Goal: Information Seeking & Learning: Understand process/instructions

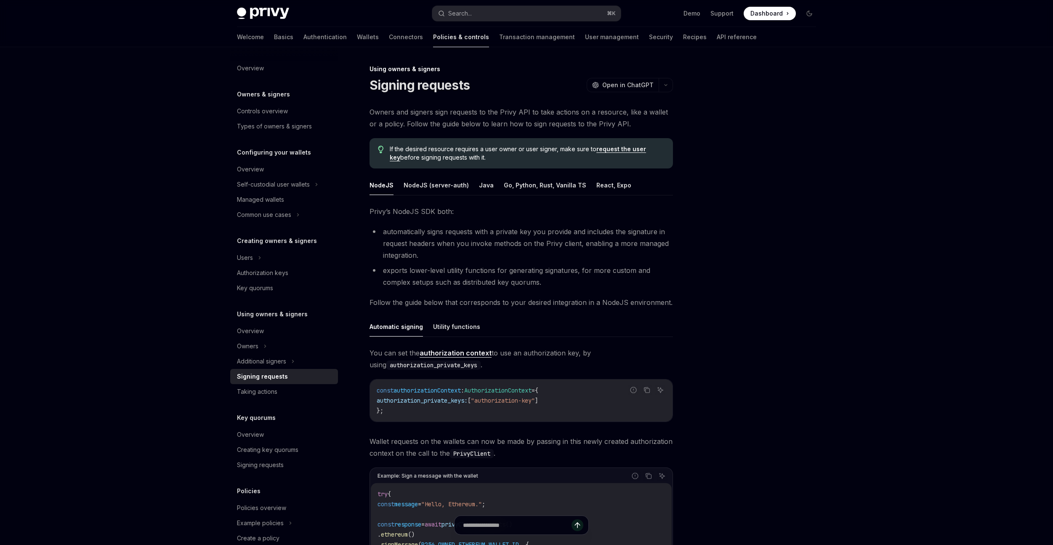
scroll to position [77, 0]
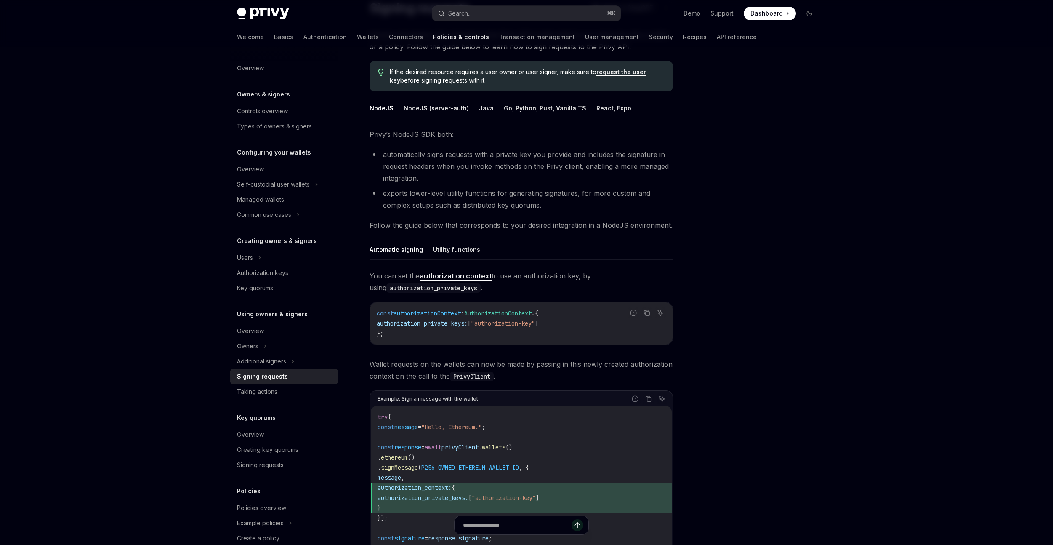
click at [473, 250] on button "Utility functions" at bounding box center [456, 249] width 47 height 20
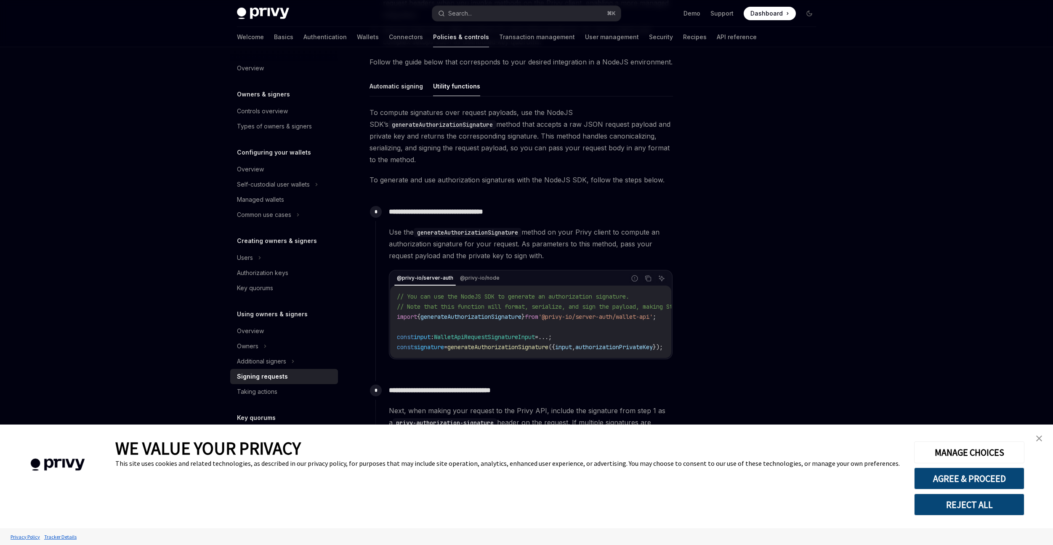
scroll to position [244, 0]
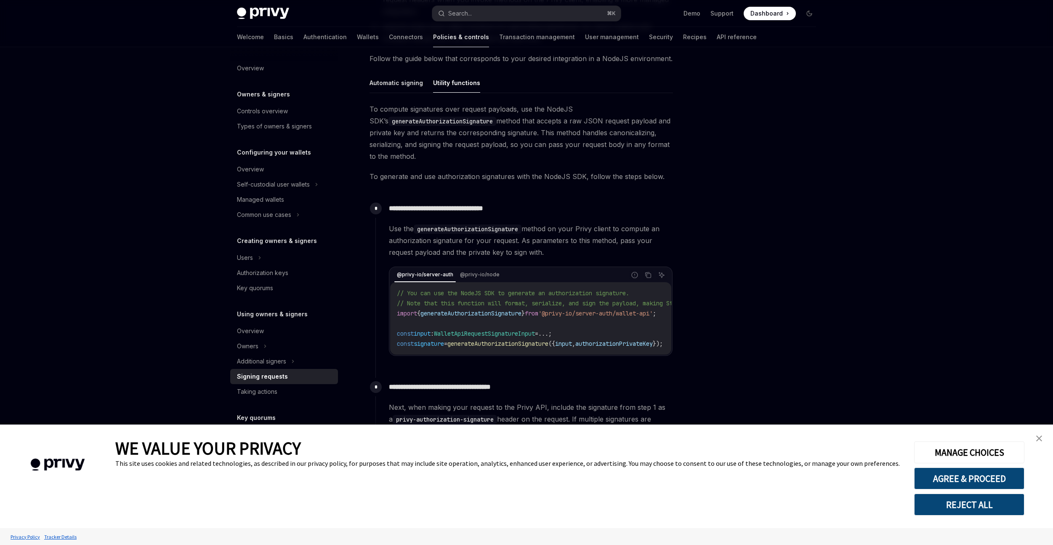
drag, startPoint x: 1038, startPoint y: 439, endPoint x: 826, endPoint y: 420, distance: 212.9
click at [1038, 439] on img "close banner" at bounding box center [1039, 438] width 6 height 6
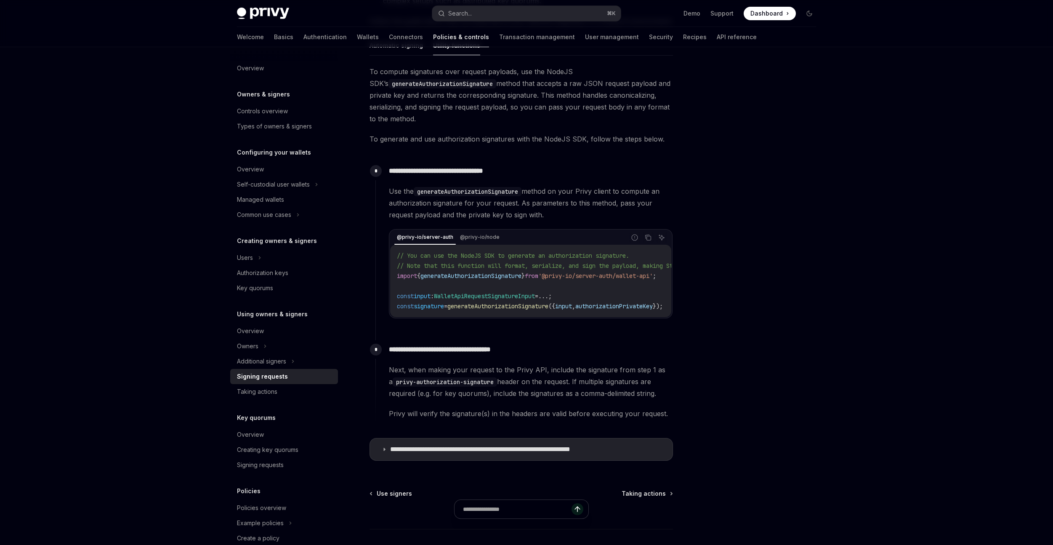
scroll to position [79, 0]
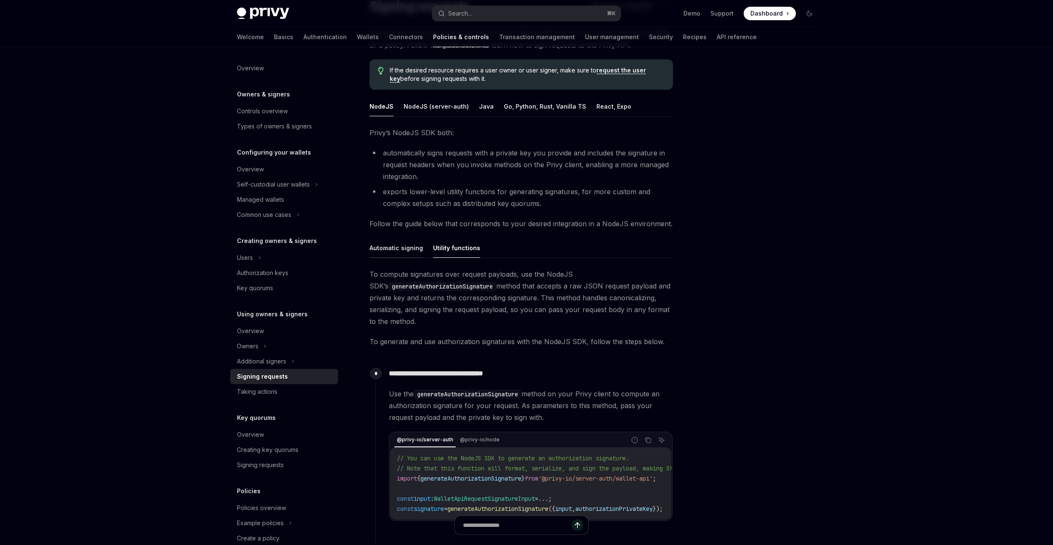
click at [409, 255] on button "Automatic signing" at bounding box center [396, 248] width 53 height 20
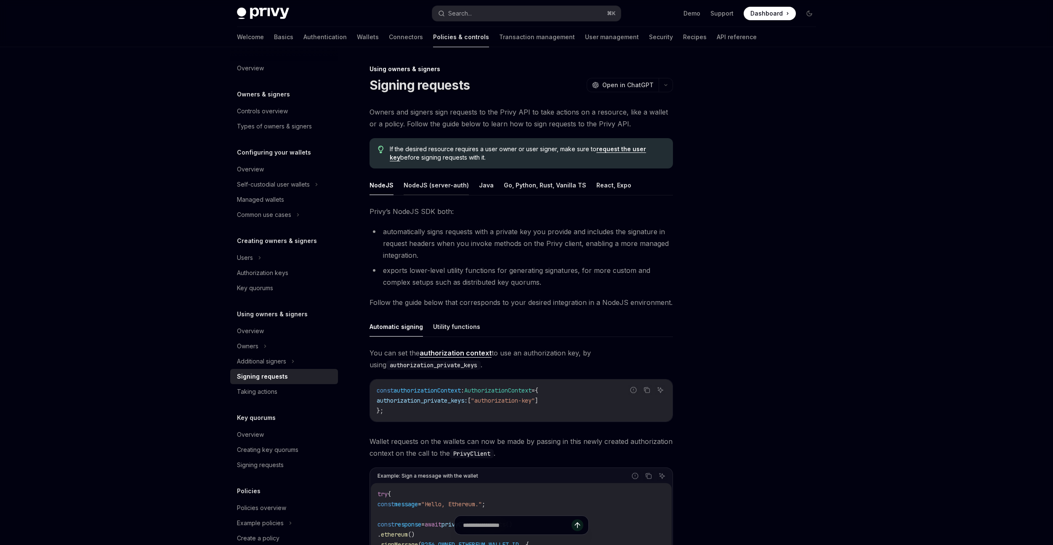
click at [443, 188] on button "NodeJS (server-auth)" at bounding box center [436, 185] width 65 height 20
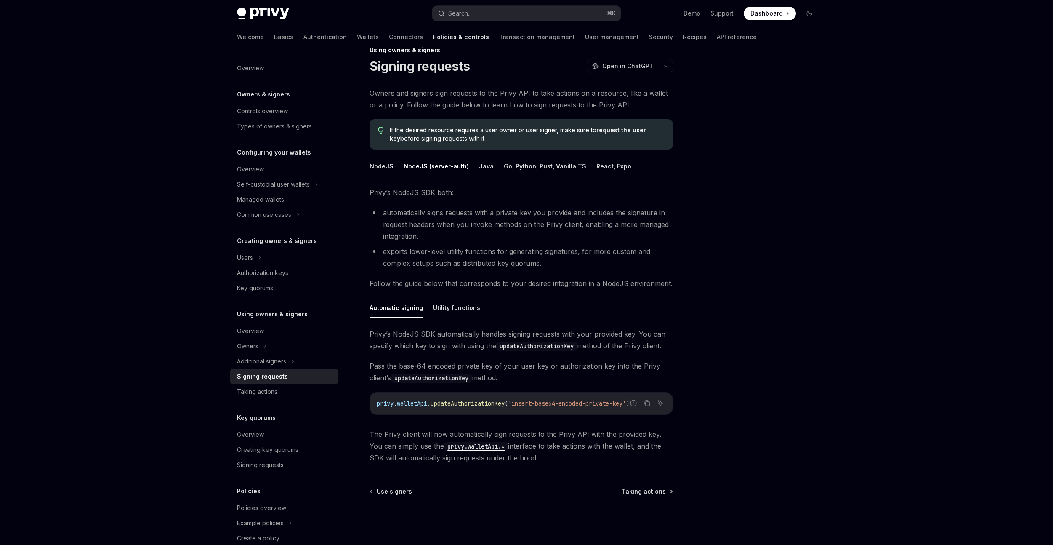
scroll to position [74, 0]
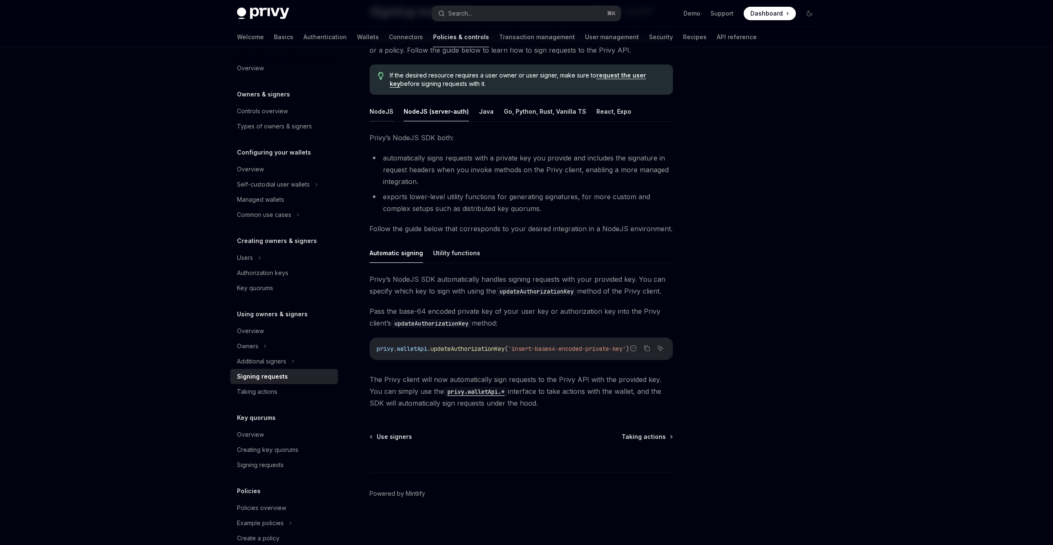
click at [382, 112] on button "NodeJS" at bounding box center [382, 111] width 24 height 20
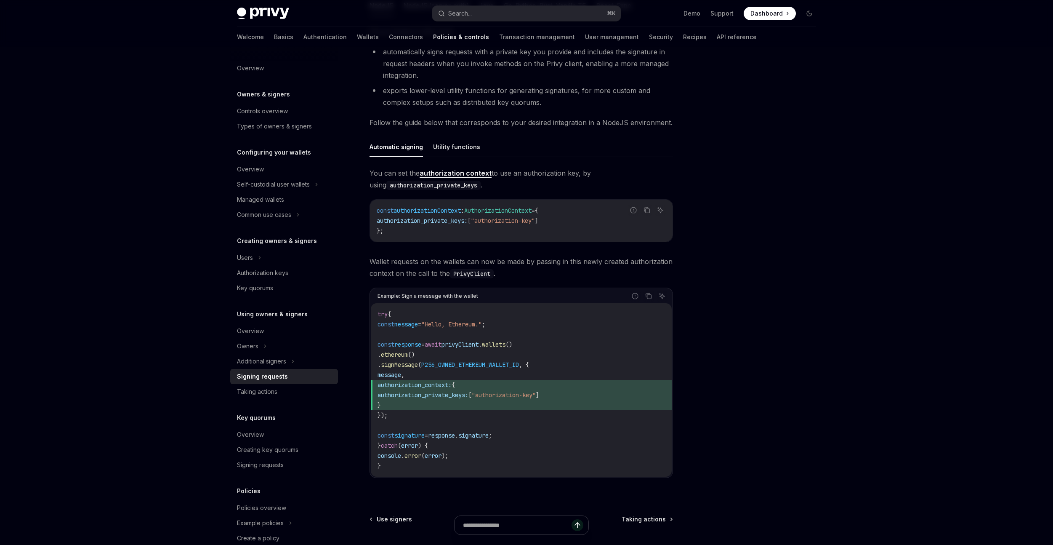
scroll to position [178, 0]
click at [439, 150] on button "Utility functions" at bounding box center [456, 148] width 47 height 20
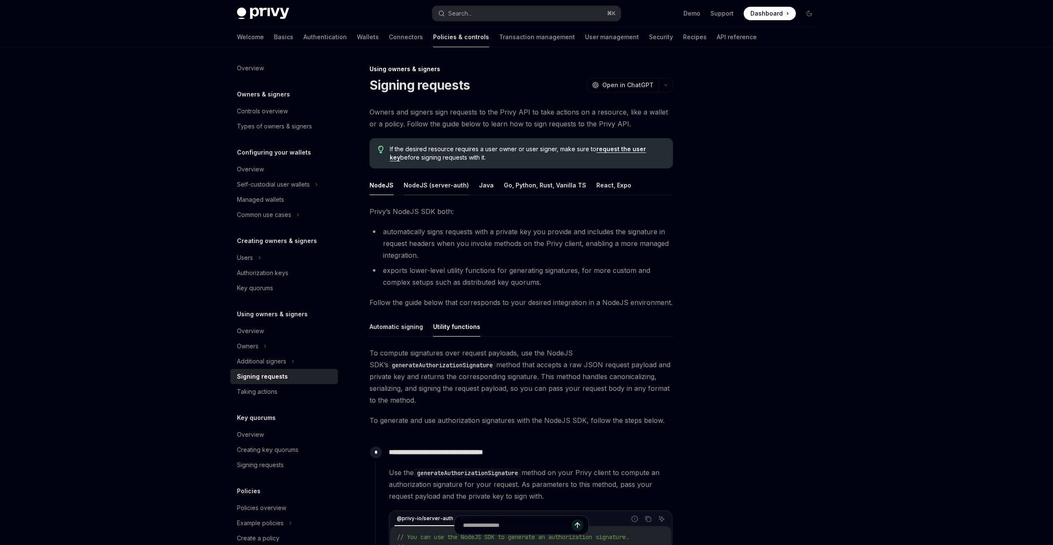
click at [439, 192] on button "NodeJS (server-auth)" at bounding box center [436, 185] width 65 height 20
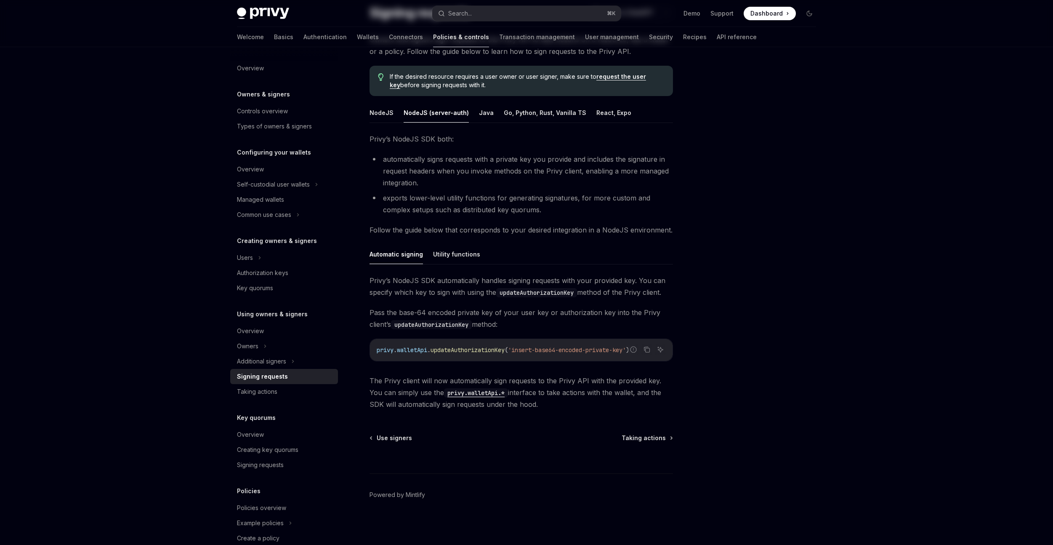
scroll to position [74, 0]
click at [451, 258] on button "Utility functions" at bounding box center [456, 253] width 47 height 20
type textarea "*"
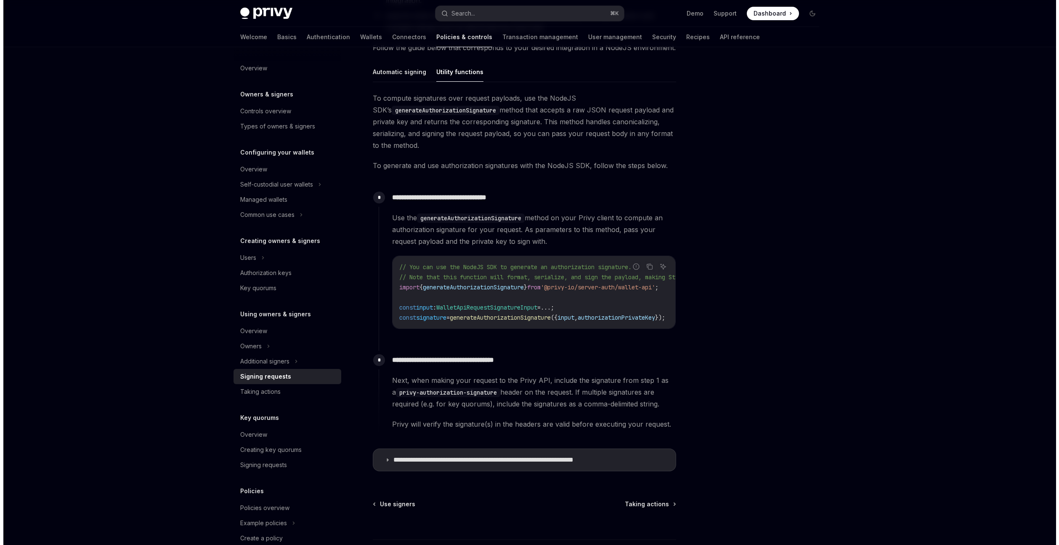
scroll to position [325, 0]
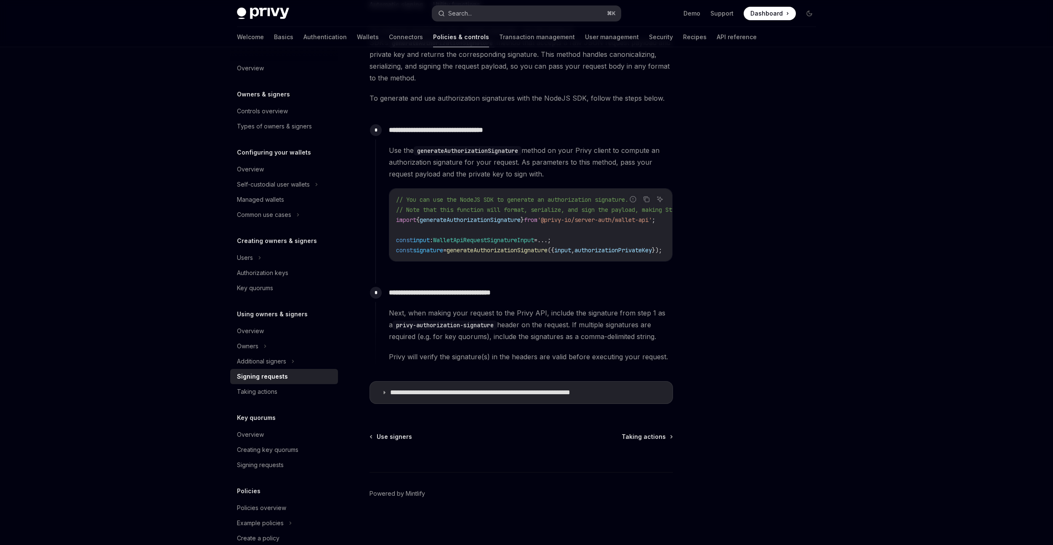
click at [486, 13] on button "Search... ⌘ K" at bounding box center [526, 13] width 189 height 15
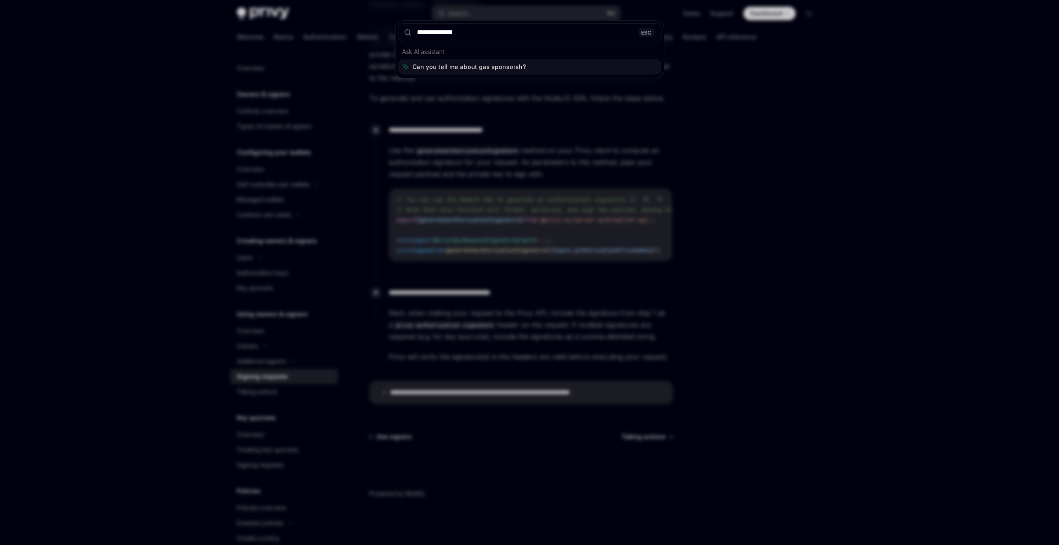
type input "**********"
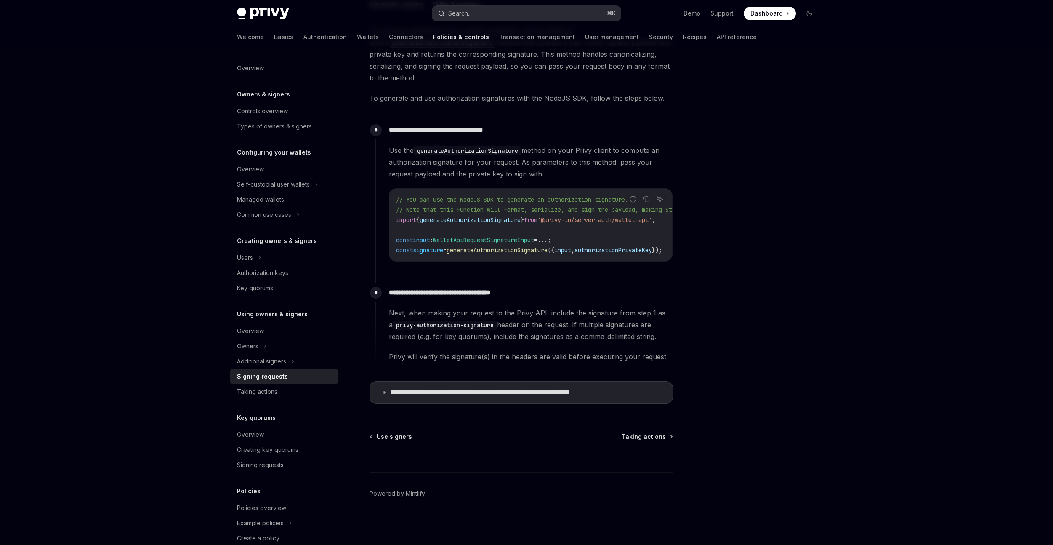
click at [486, 16] on button "Search... ⌘ K" at bounding box center [526, 13] width 189 height 15
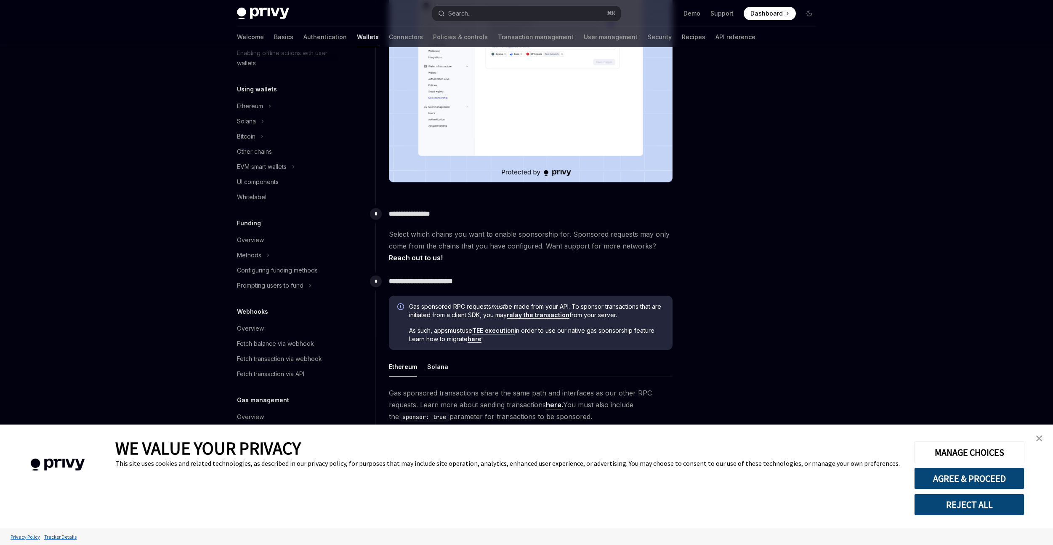
scroll to position [228, 0]
click at [984, 500] on button "REJECT ALL" at bounding box center [969, 504] width 110 height 22
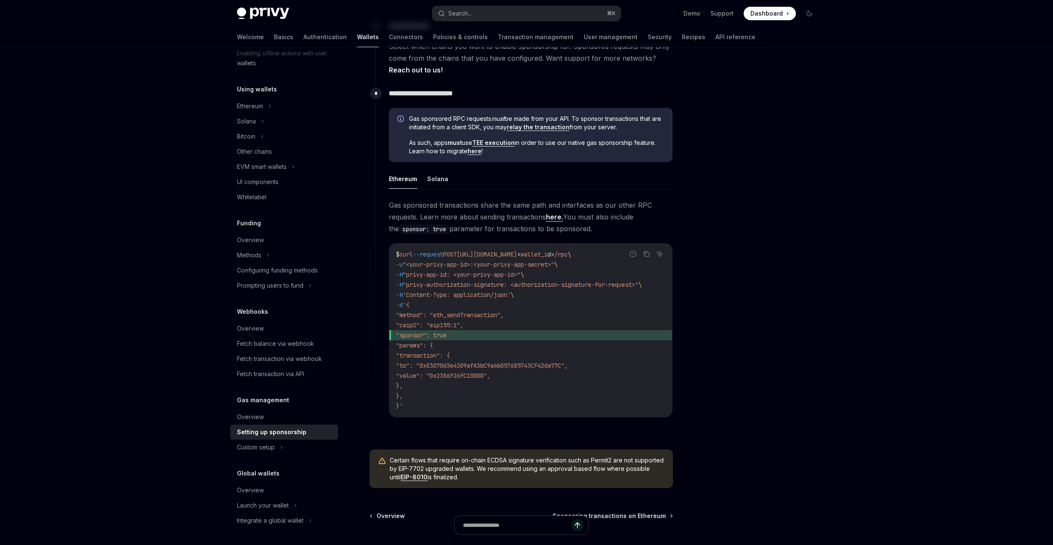
scroll to position [416, 0]
drag, startPoint x: 664, startPoint y: 328, endPoint x: 734, endPoint y: 0, distance: 335.2
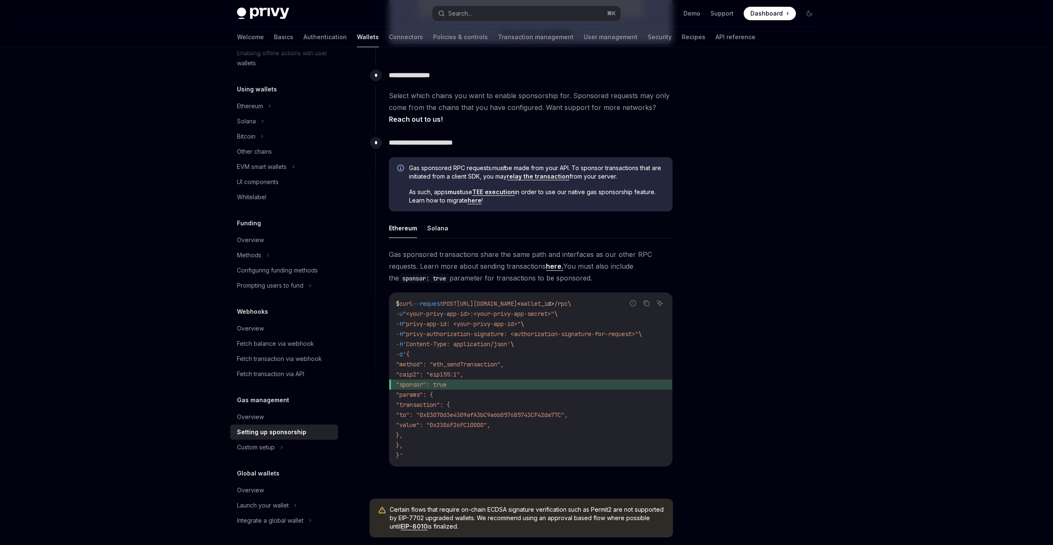
scroll to position [353, 0]
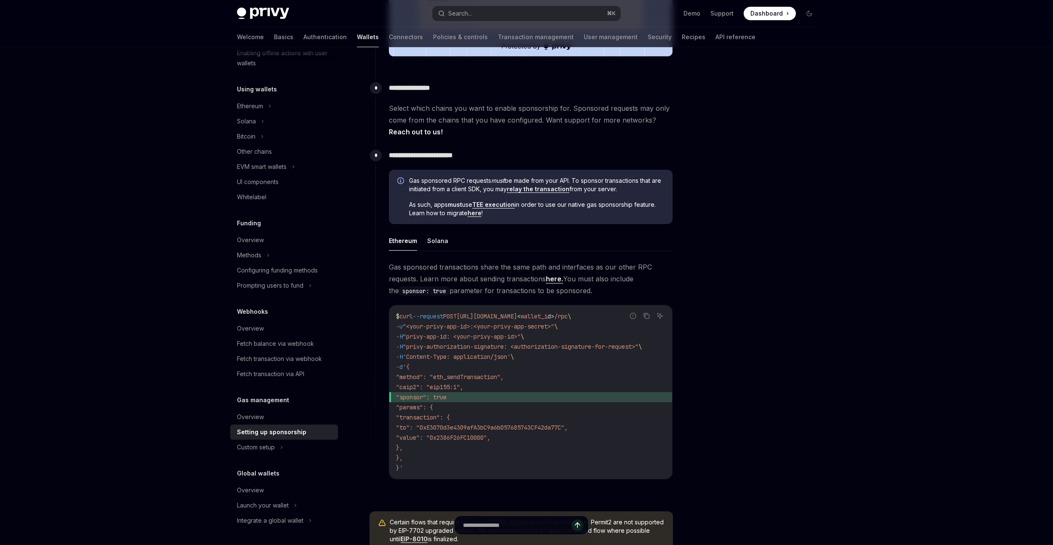
click at [507, 207] on link "TEE execution" at bounding box center [493, 205] width 43 height 8
click at [559, 280] on link "here." at bounding box center [554, 278] width 17 height 9
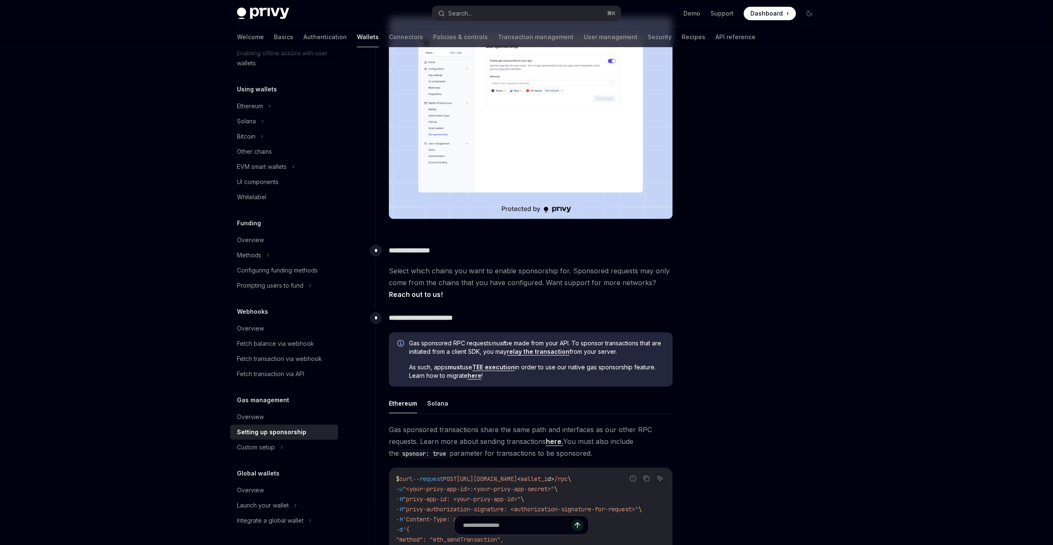
scroll to position [215, 0]
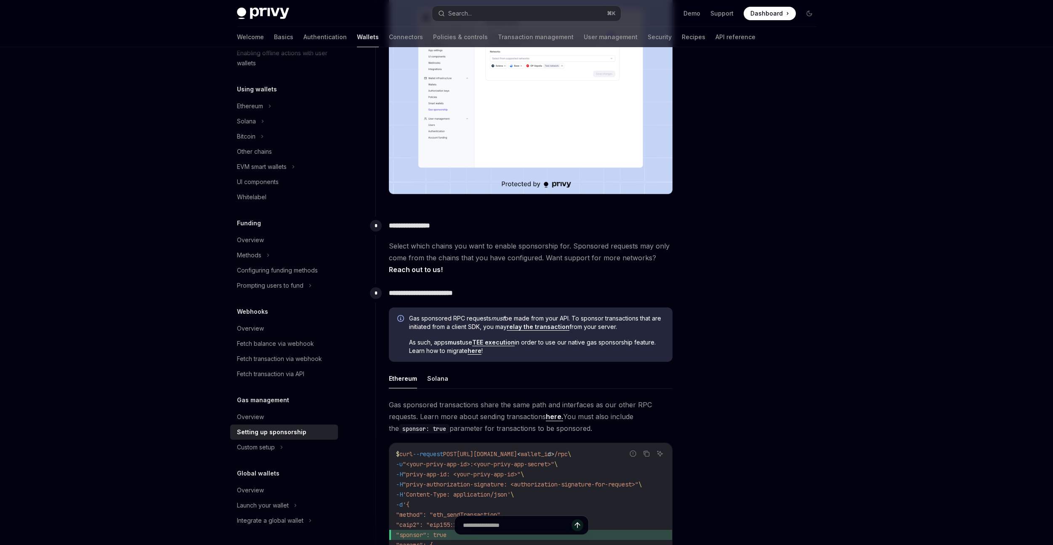
click at [541, 329] on link "relay the transaction" at bounding box center [538, 327] width 63 height 8
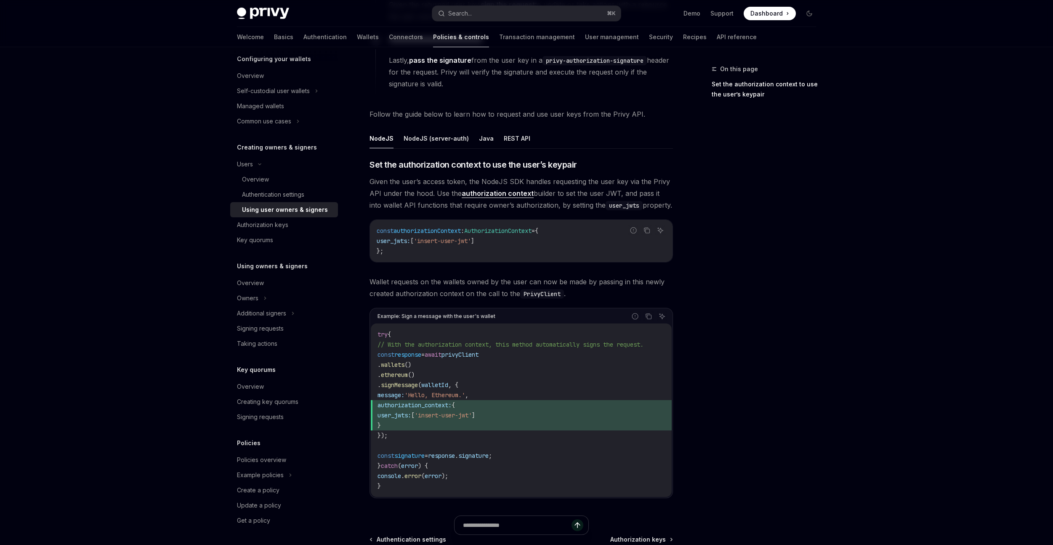
scroll to position [38, 0]
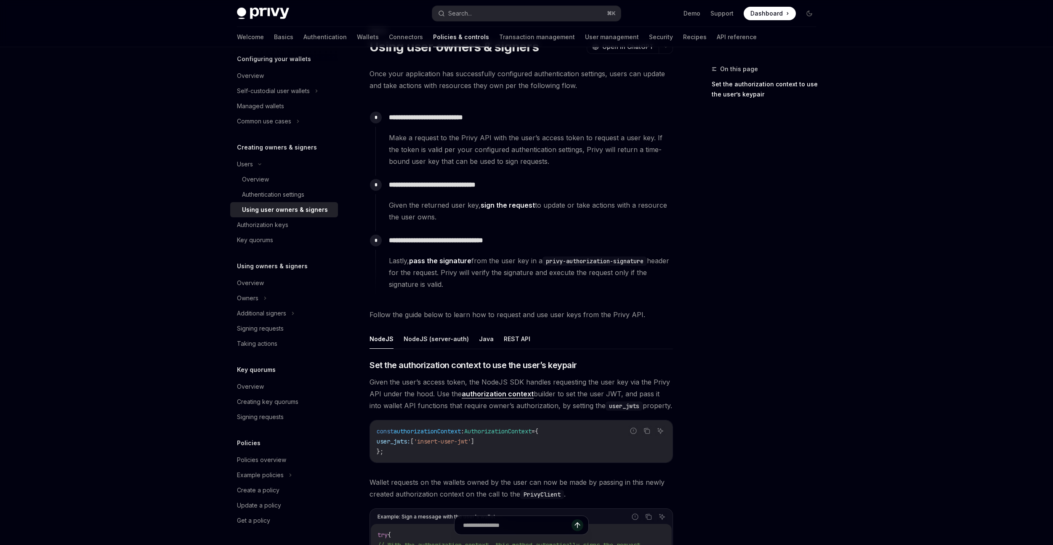
click at [505, 205] on link "sign the request" at bounding box center [508, 205] width 54 height 9
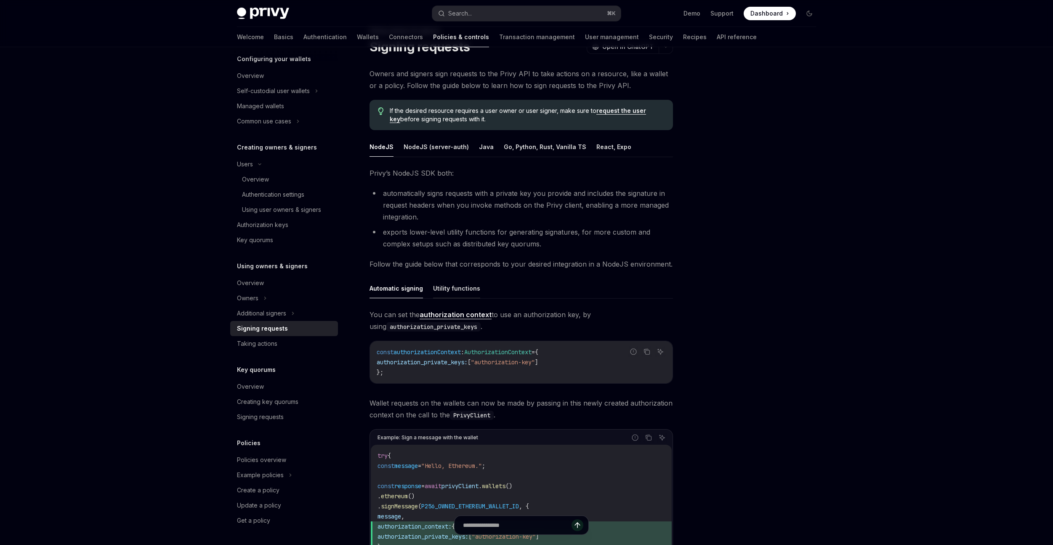
click at [452, 288] on button "Utility functions" at bounding box center [456, 288] width 47 height 20
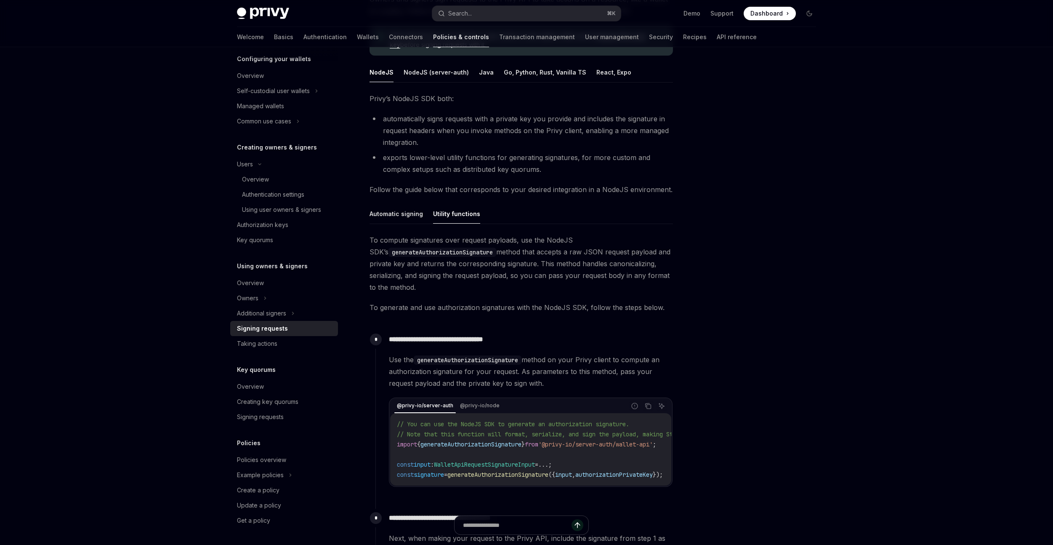
scroll to position [118, 0]
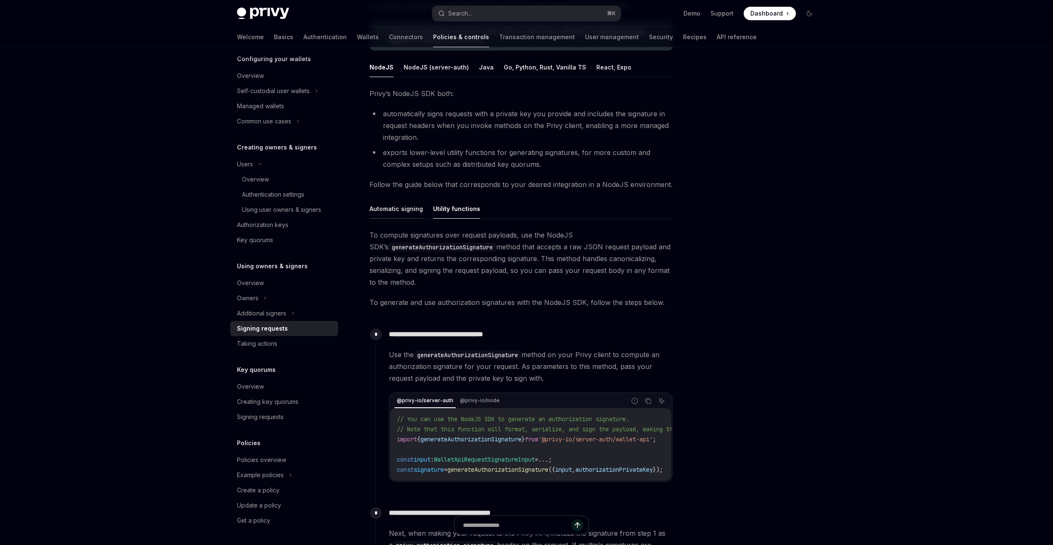
click at [402, 211] on button "Automatic signing" at bounding box center [396, 209] width 53 height 20
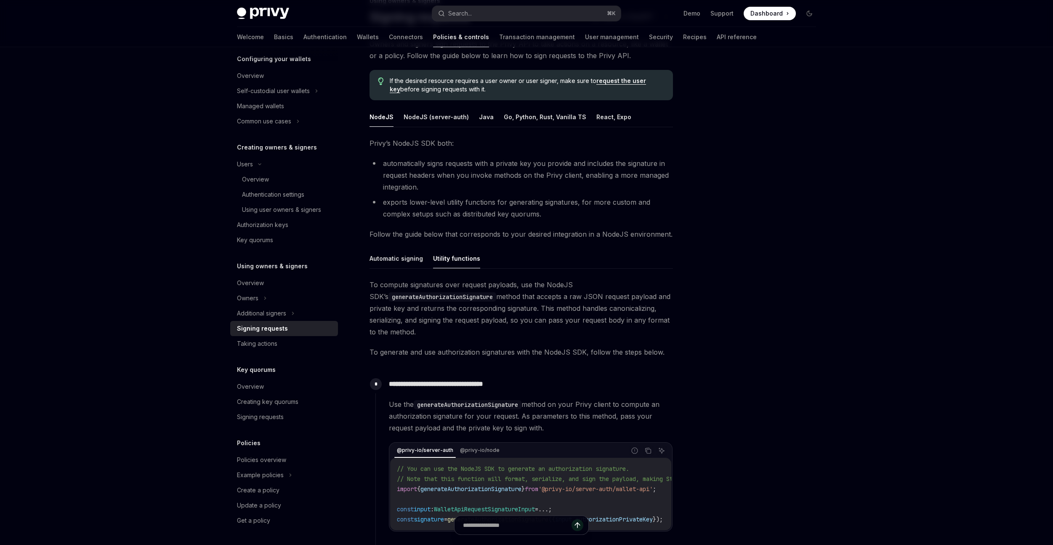
scroll to position [38, 0]
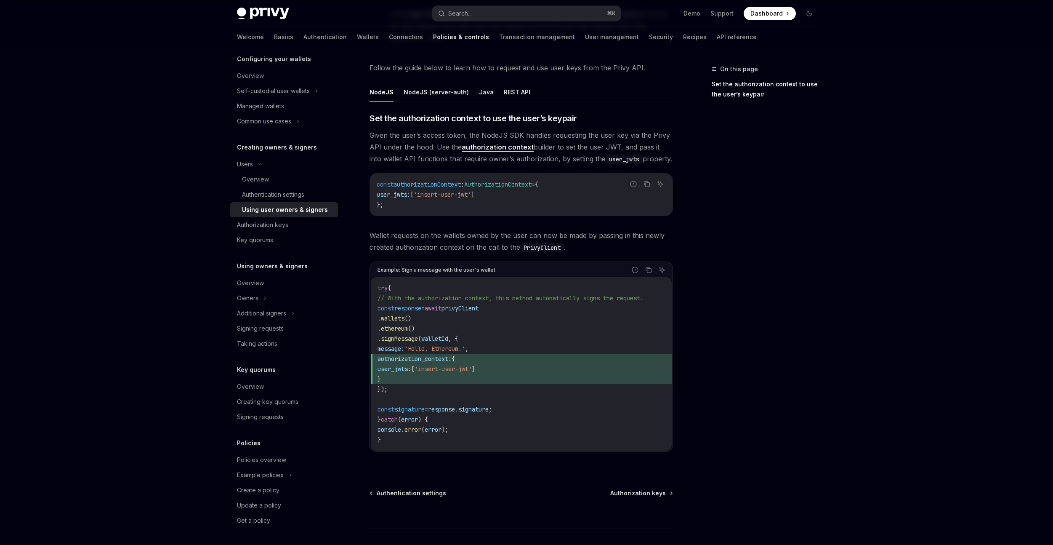
scroll to position [72, 0]
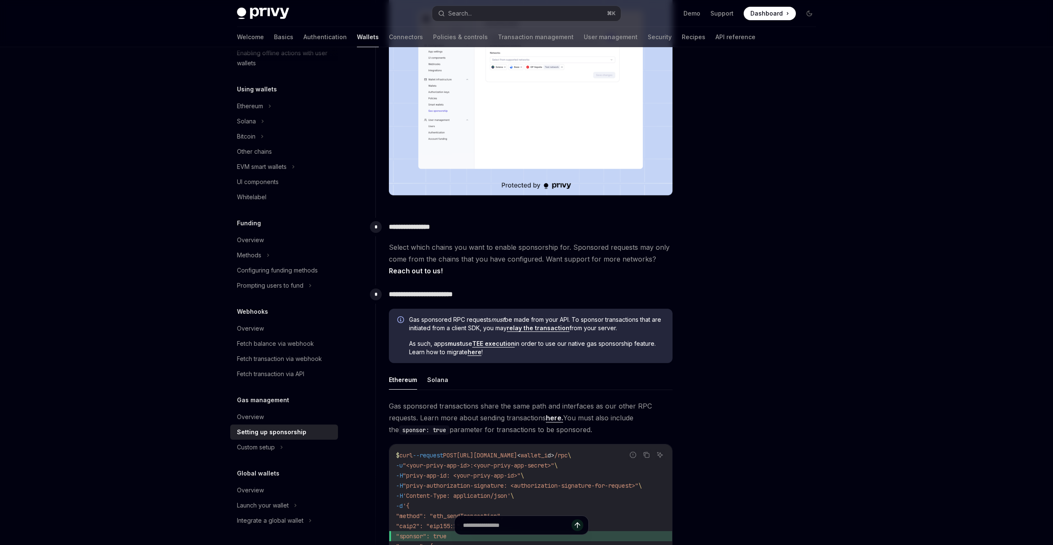
scroll to position [215, 0]
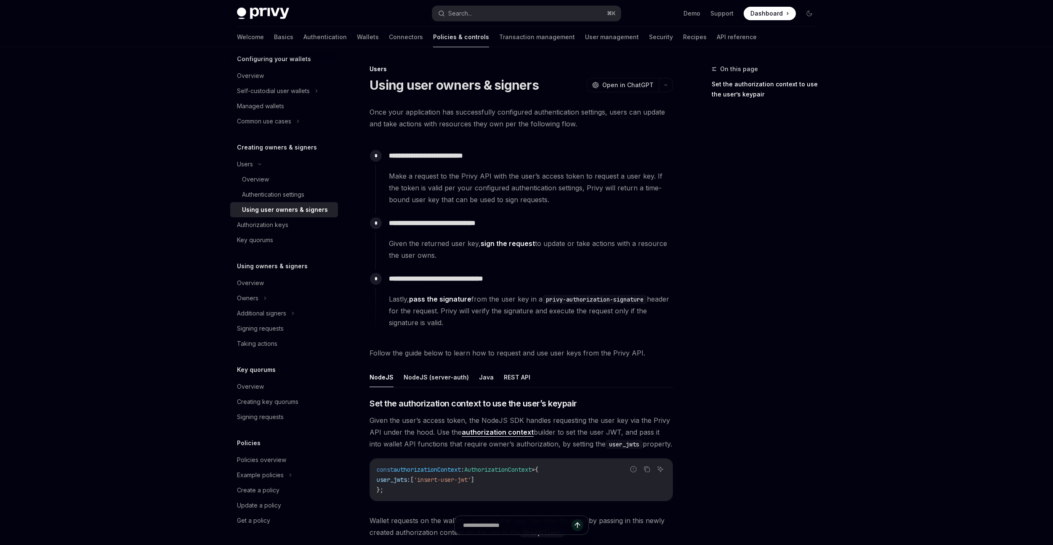
click at [499, 245] on link "sign the request" at bounding box center [508, 243] width 54 height 9
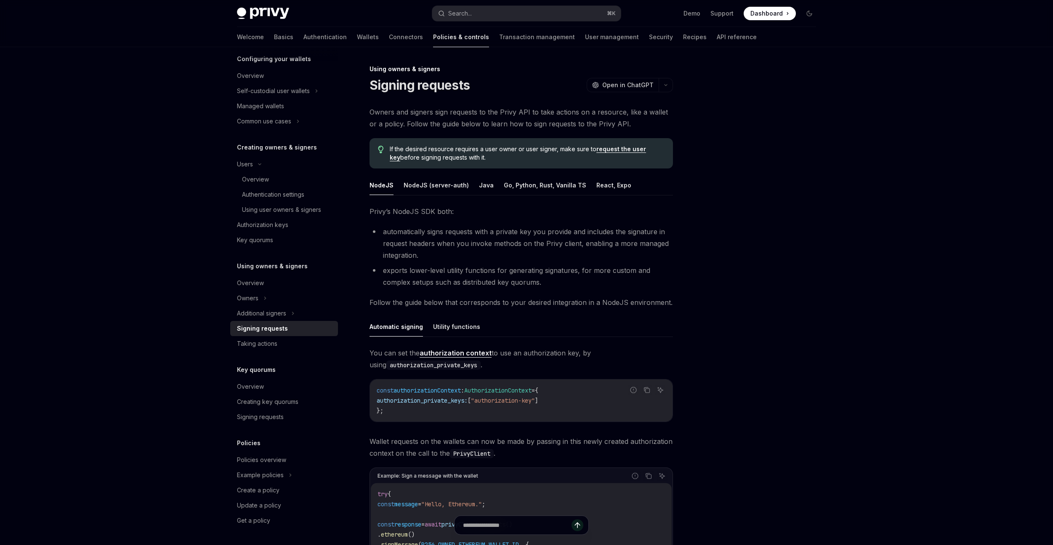
type textarea "*"
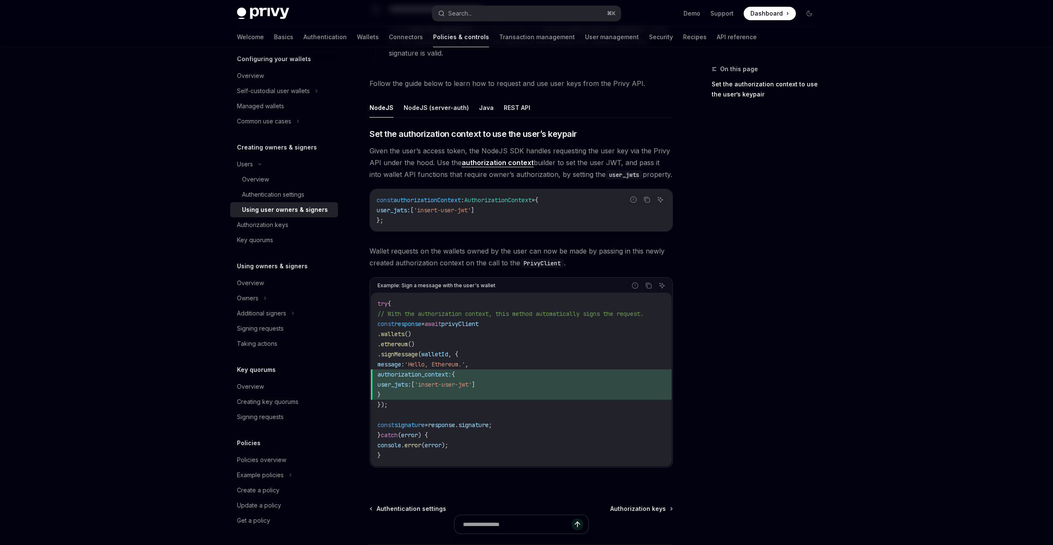
scroll to position [281, 0]
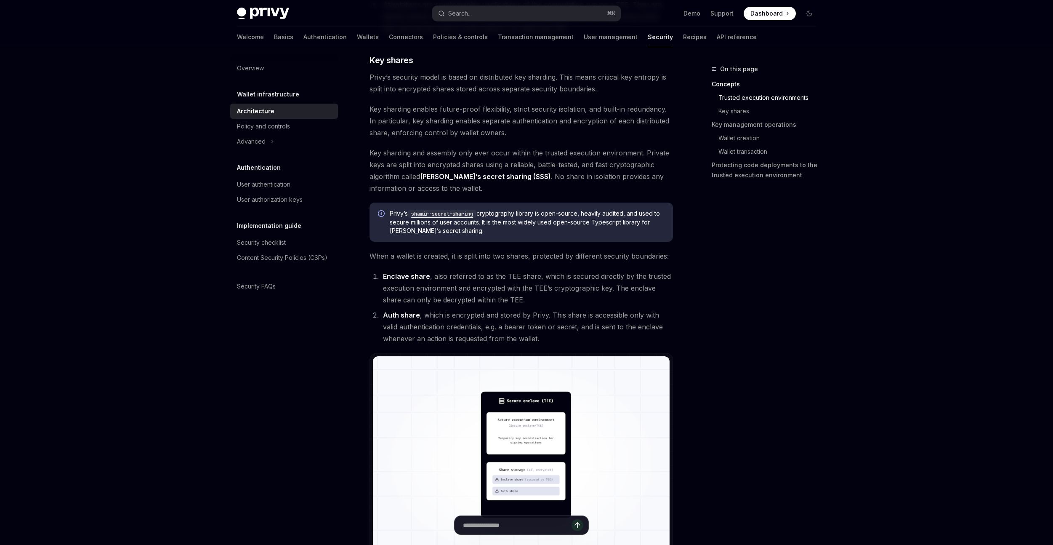
scroll to position [543, 0]
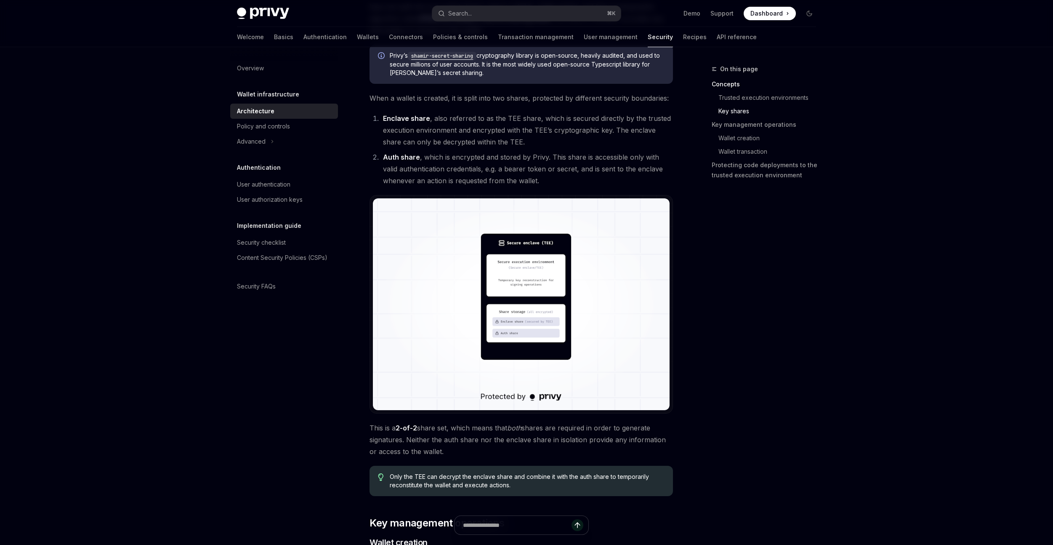
click at [511, 284] on img at bounding box center [521, 304] width 297 height 212
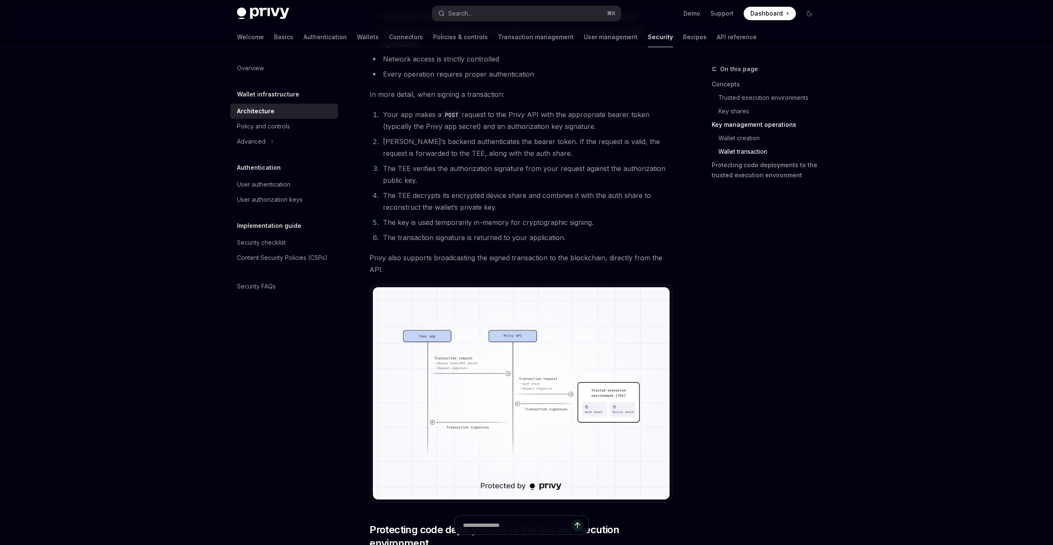
scroll to position [1514, 0]
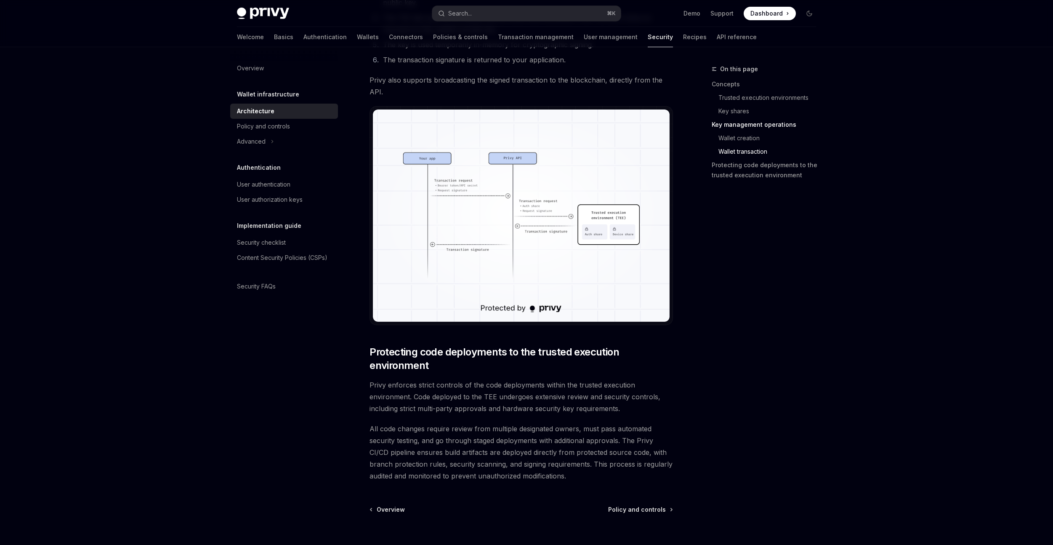
click at [490, 237] on img at bounding box center [521, 215] width 297 height 212
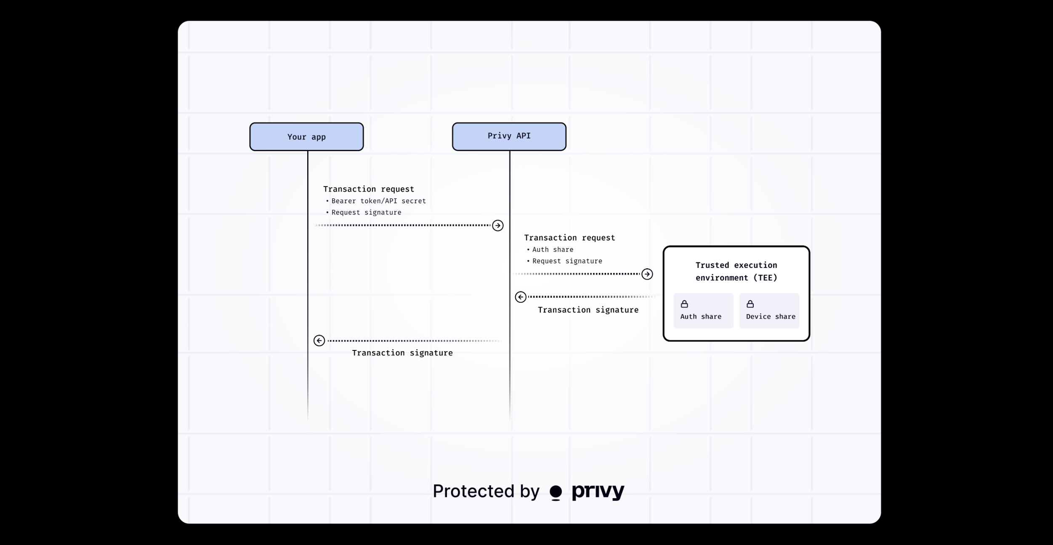
click at [381, 218] on img at bounding box center [529, 272] width 703 height 503
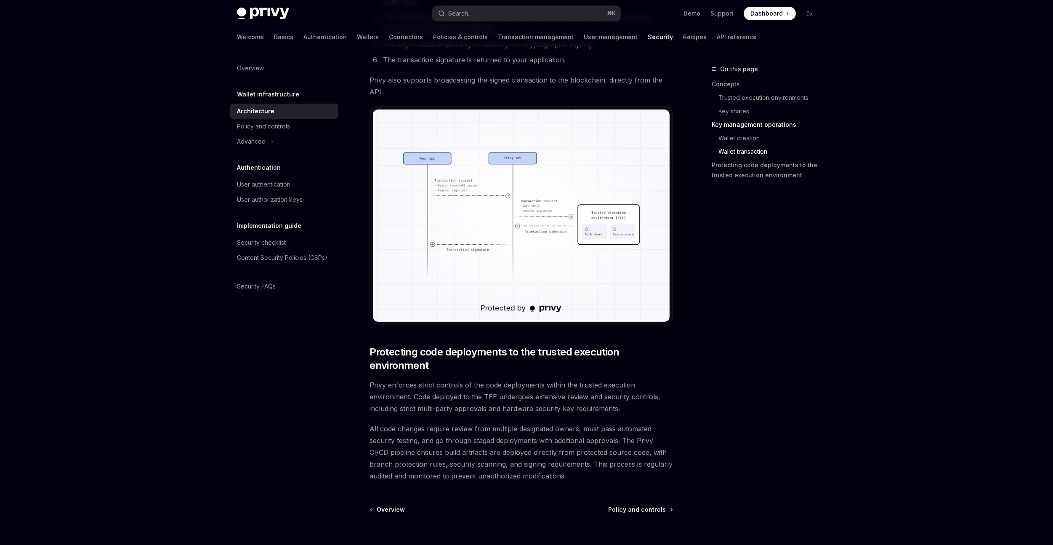
click at [410, 211] on img at bounding box center [521, 215] width 297 height 212
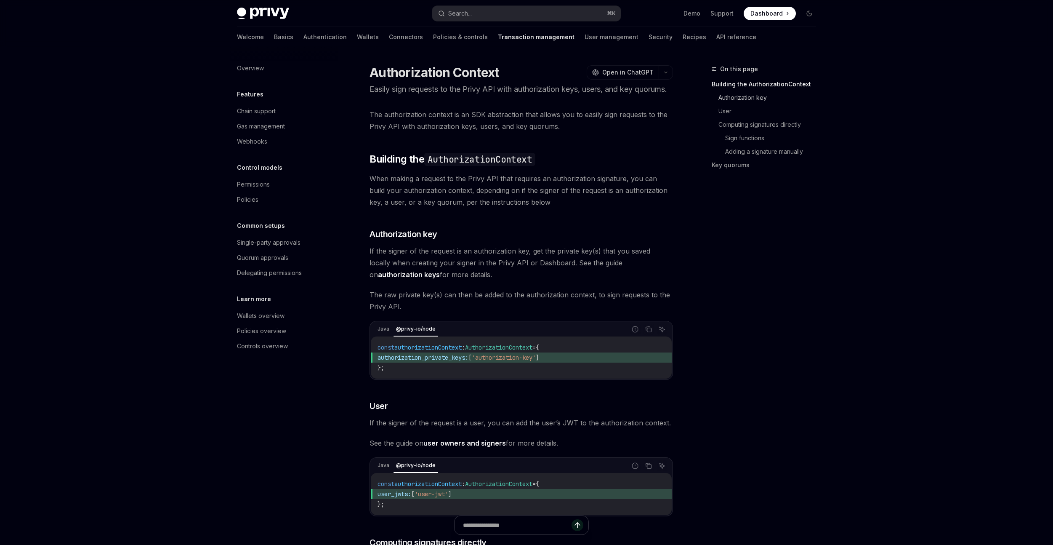
click at [759, 98] on link "Authorization key" at bounding box center [770, 97] width 104 height 13
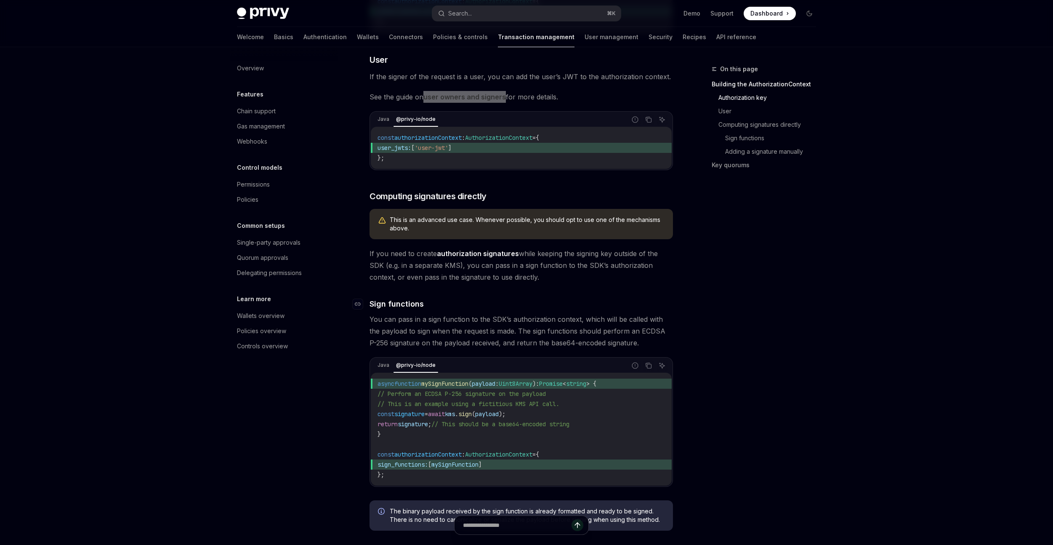
scroll to position [385, 0]
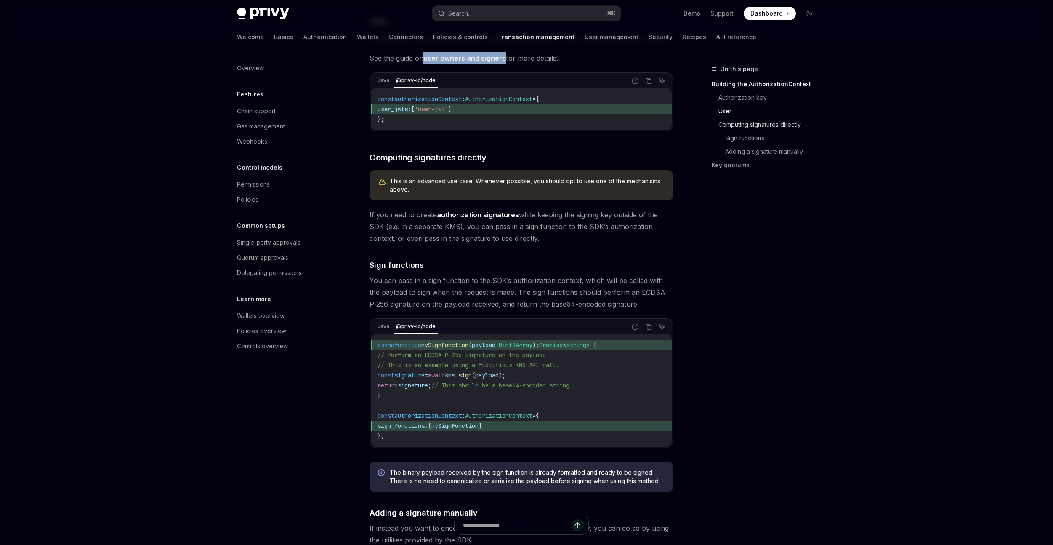
click at [798, 125] on link "Computing signatures directly" at bounding box center [770, 124] width 104 height 13
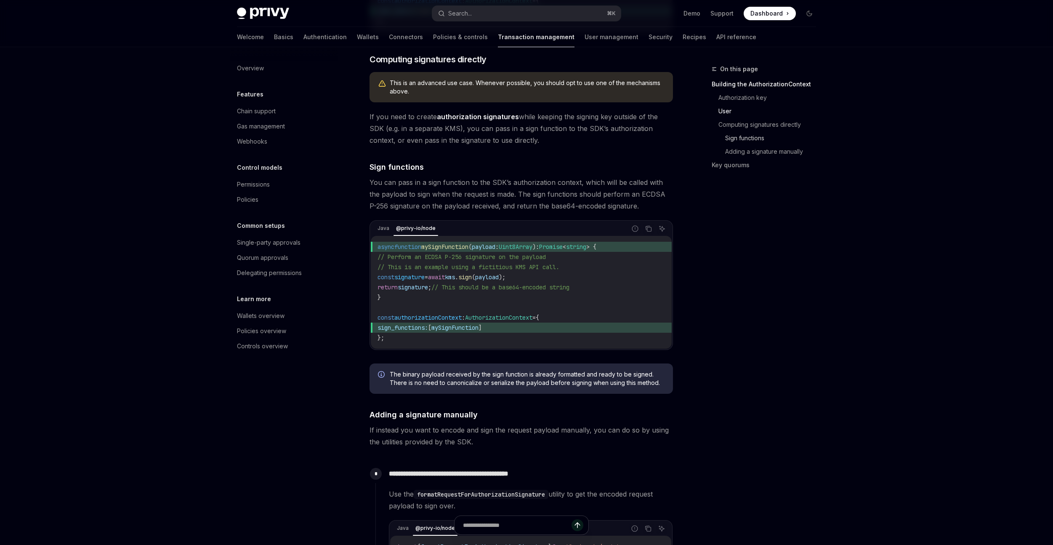
scroll to position [484, 0]
click at [765, 136] on link "Sign functions" at bounding box center [774, 137] width 98 height 13
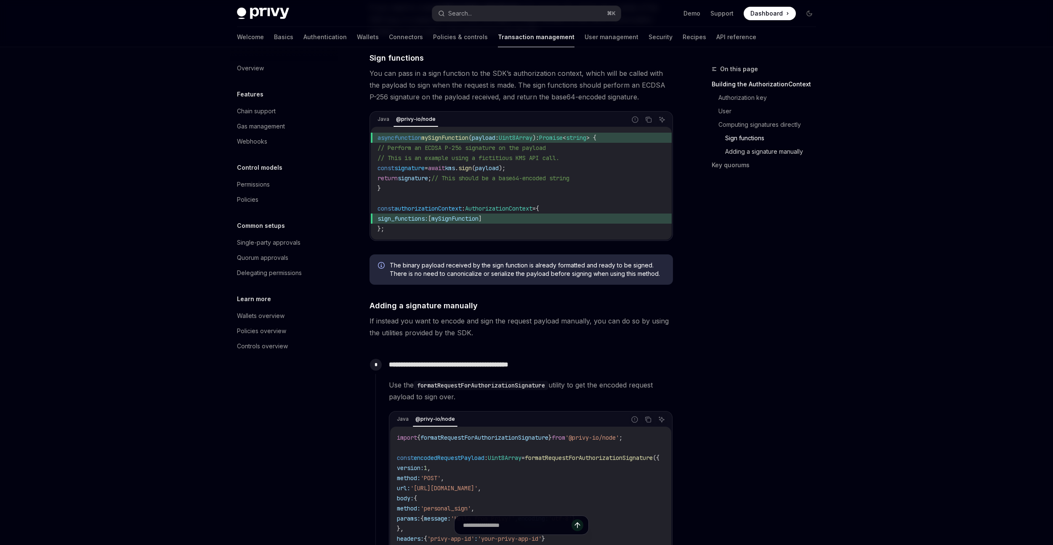
click at [766, 151] on link "Adding a signature manually" at bounding box center [774, 151] width 98 height 13
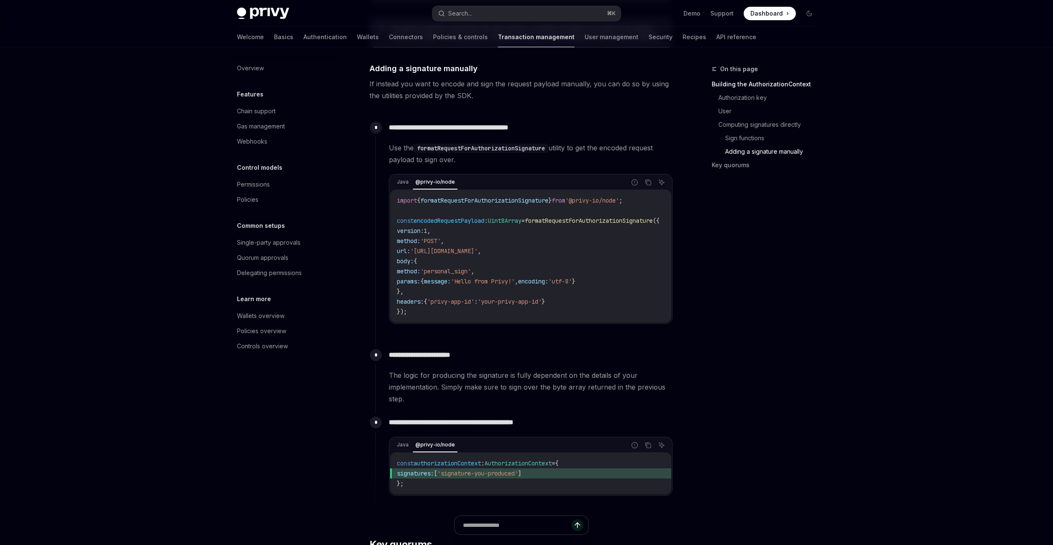
scroll to position [839, 0]
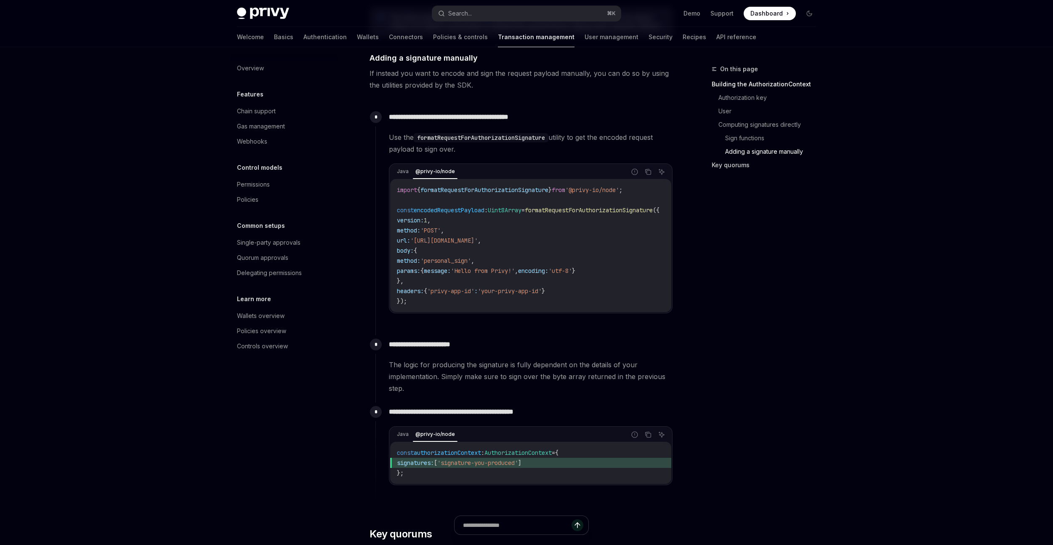
click at [760, 163] on link "Key quorums" at bounding box center [767, 164] width 111 height 13
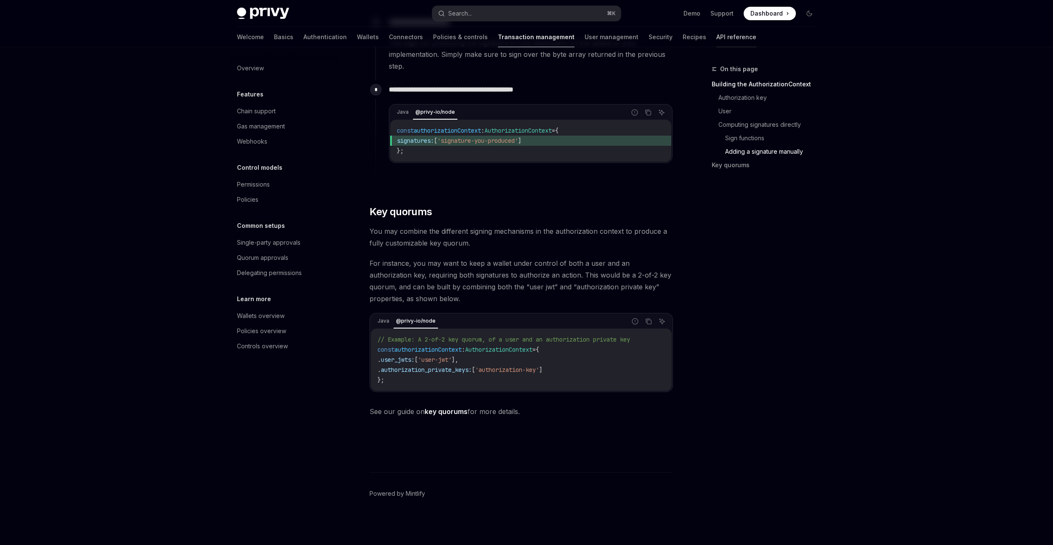
scroll to position [1176, 0]
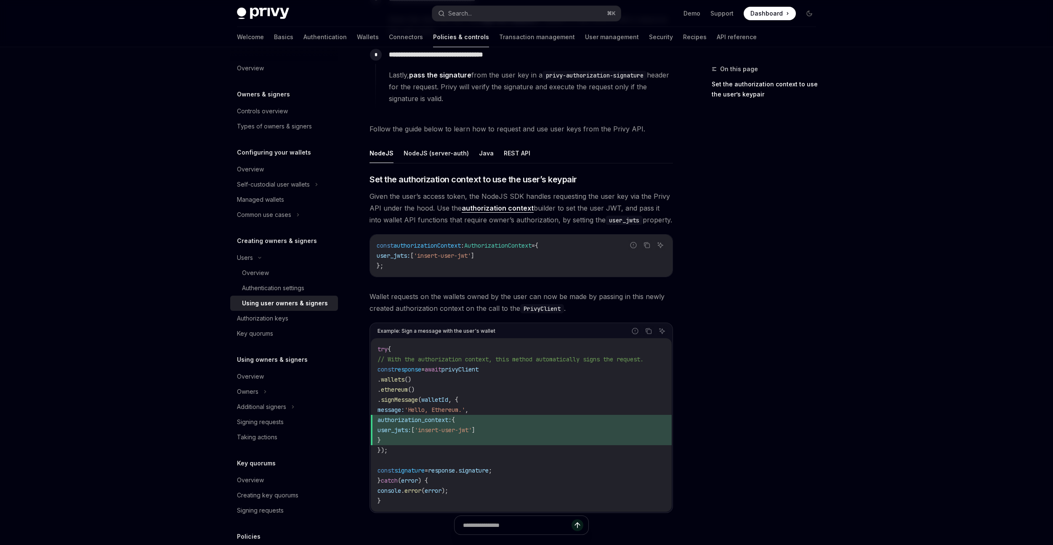
scroll to position [238, 0]
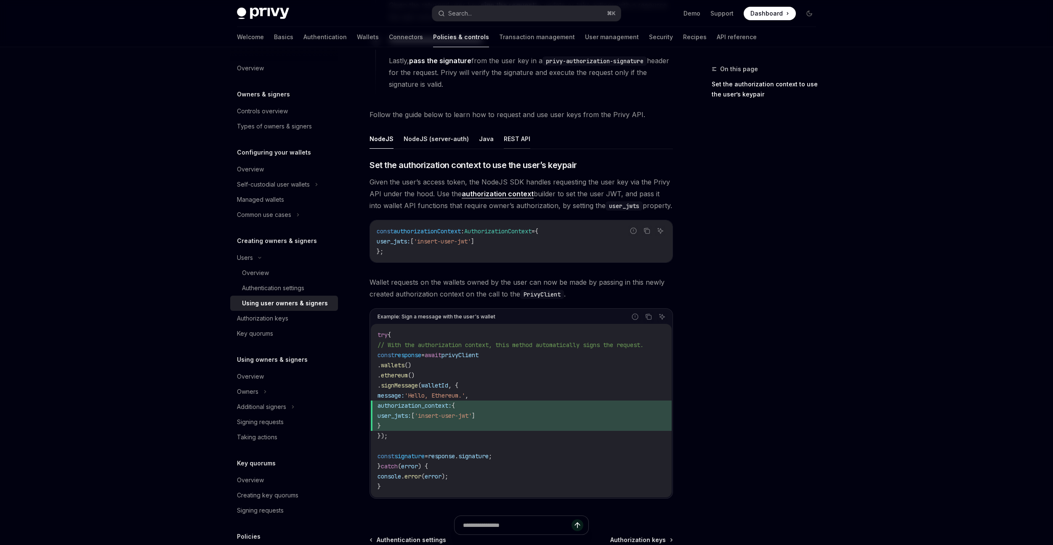
click at [504, 139] on button "REST API" at bounding box center [517, 139] width 27 height 20
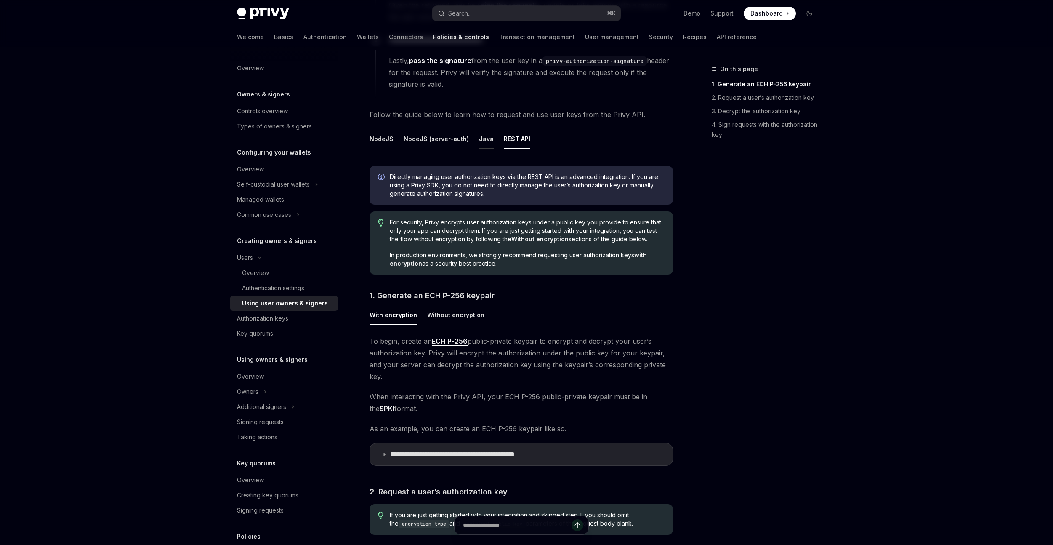
click at [480, 143] on button "Java" at bounding box center [486, 139] width 15 height 20
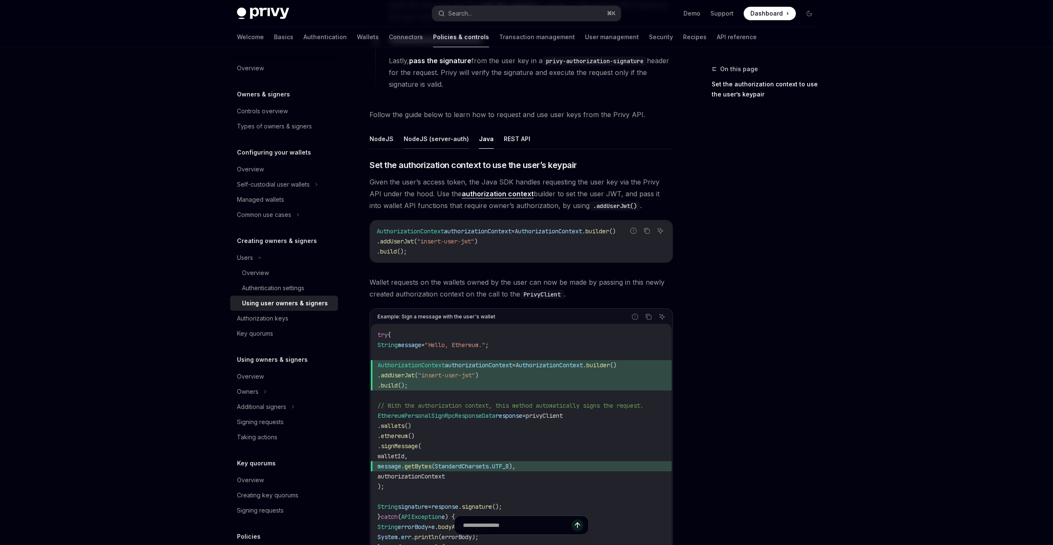
click at [453, 143] on button "NodeJS (server-auth)" at bounding box center [436, 139] width 65 height 20
type textarea "*"
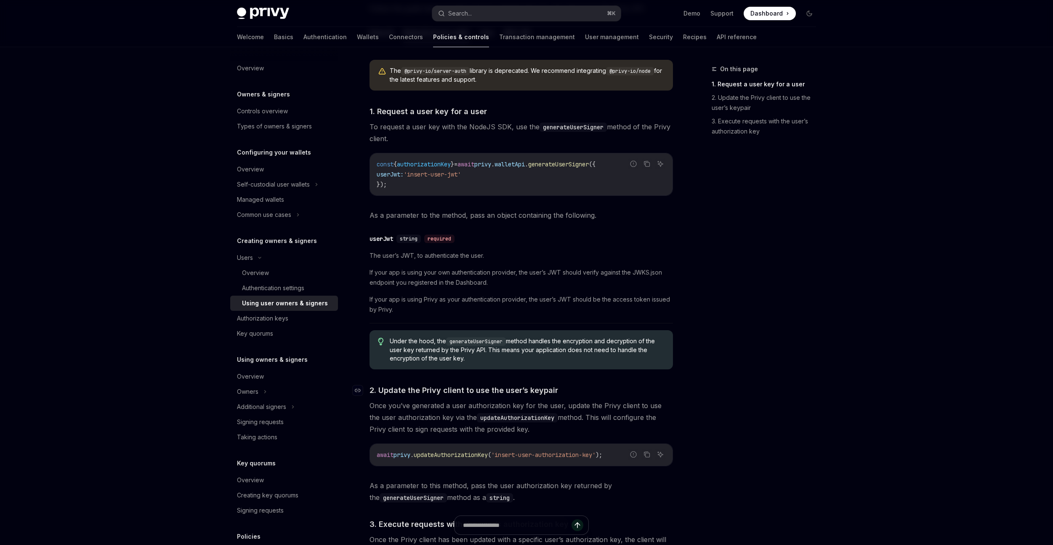
scroll to position [516, 0]
